Goal: Navigation & Orientation: Understand site structure

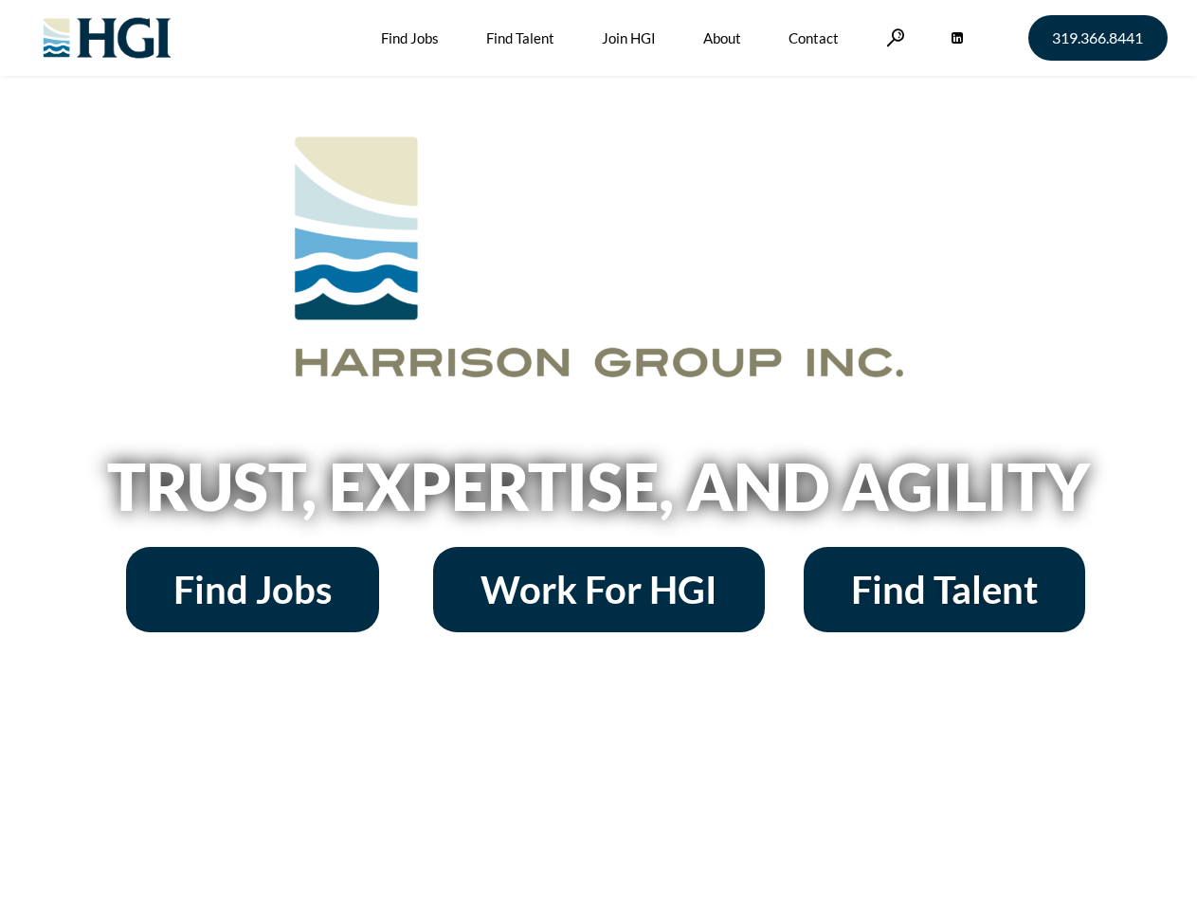
click at [598, 455] on h2 "Trust, Expertise, and Agility" at bounding box center [599, 486] width 1080 height 64
click at [892, 37] on link at bounding box center [895, 37] width 19 height 18
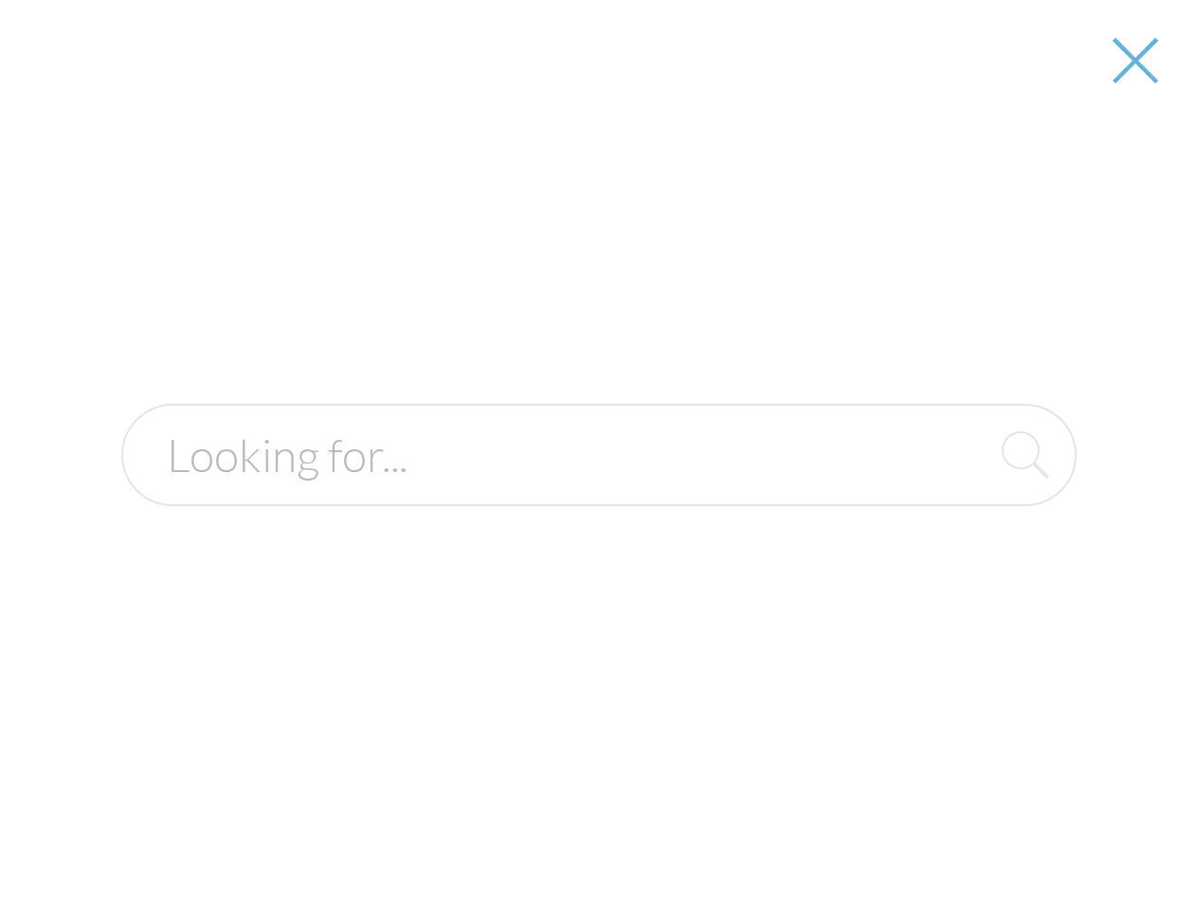
click at [598, 493] on h2 "Trust, Expertise, and Agility" at bounding box center [599, 486] width 1080 height 64
